Goal: Check status: Check status

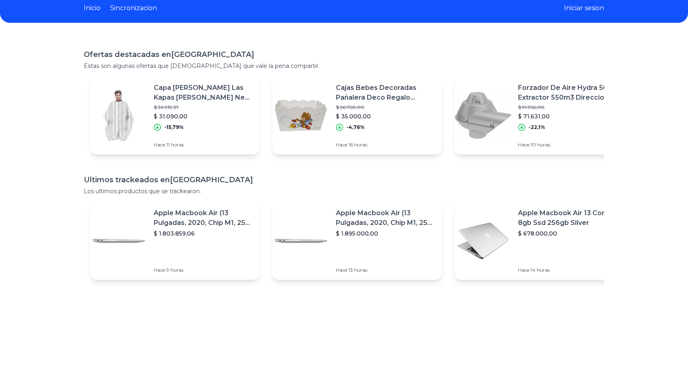
scroll to position [11, 6]
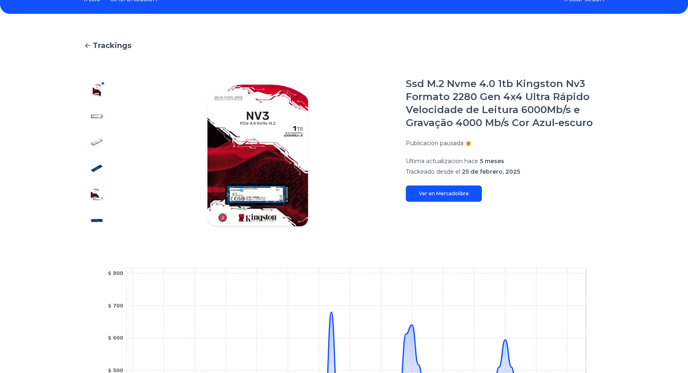
scroll to position [0, 6]
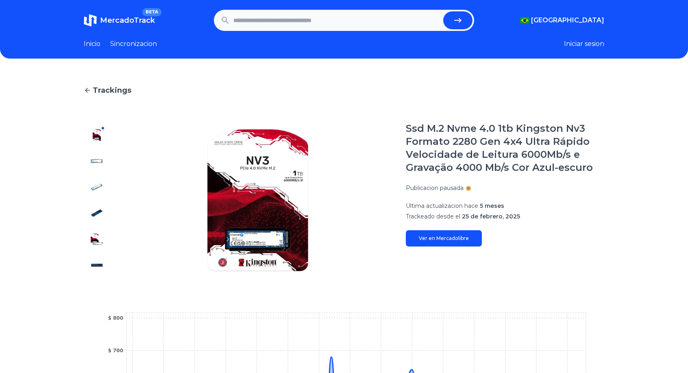
click at [449, 242] on link "Ver en Mercadolibre" at bounding box center [444, 238] width 76 height 16
click at [132, 19] on span "MercadoTrack" at bounding box center [127, 20] width 55 height 9
